Goal: Task Accomplishment & Management: Use online tool/utility

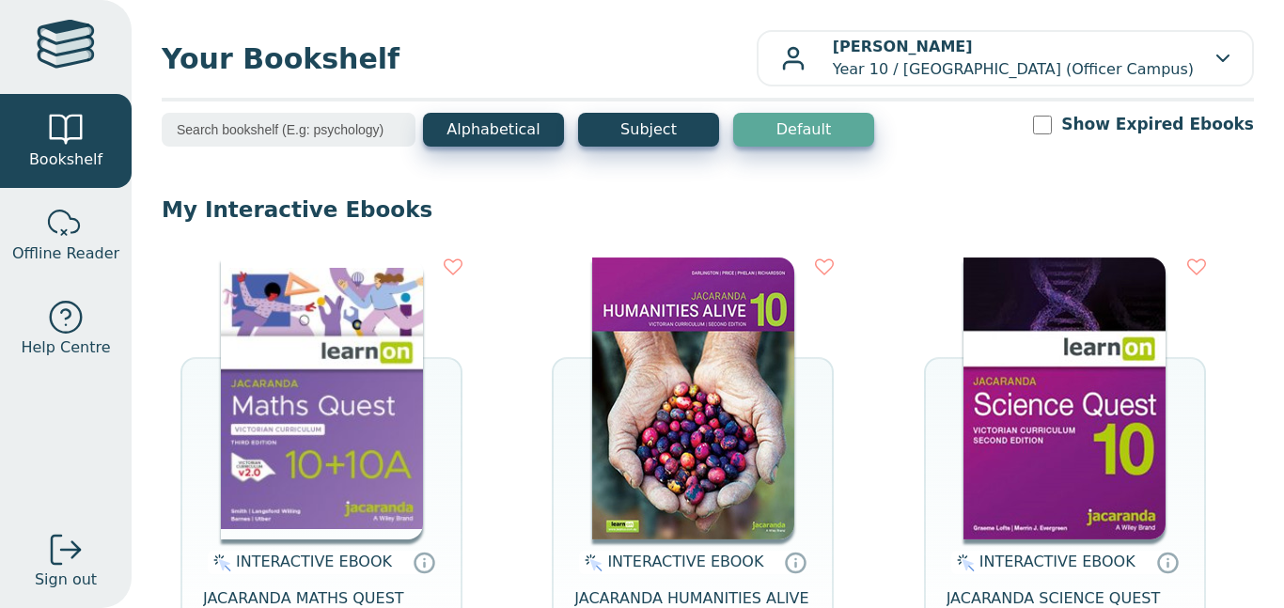
click at [388, 267] on img at bounding box center [322, 399] width 202 height 282
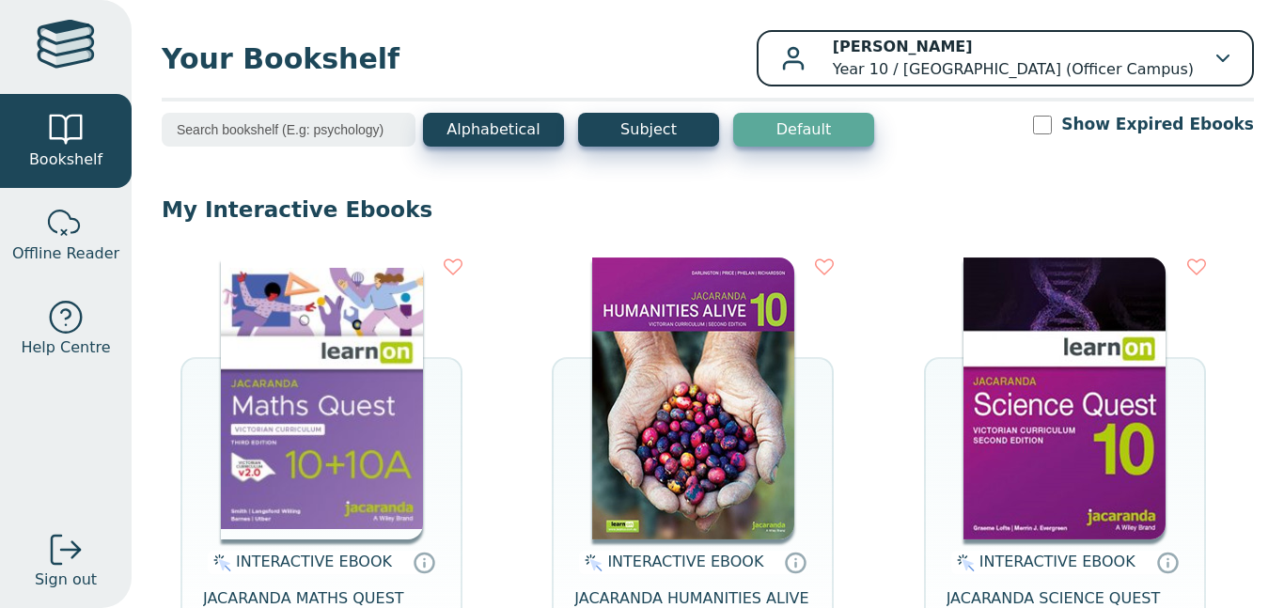
click at [1224, 55] on icon "button" at bounding box center [1222, 59] width 13 height 8
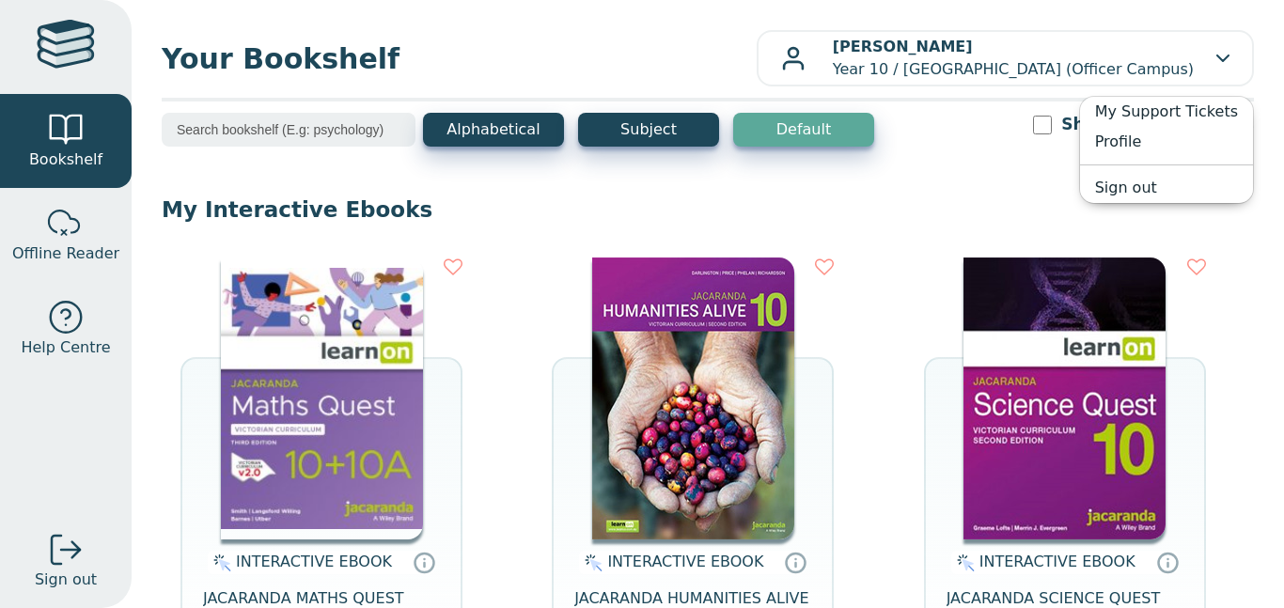
click at [231, 567] on img at bounding box center [219, 563] width 23 height 23
click at [263, 530] on img at bounding box center [322, 399] width 202 height 282
